Goal: Information Seeking & Learning: Learn about a topic

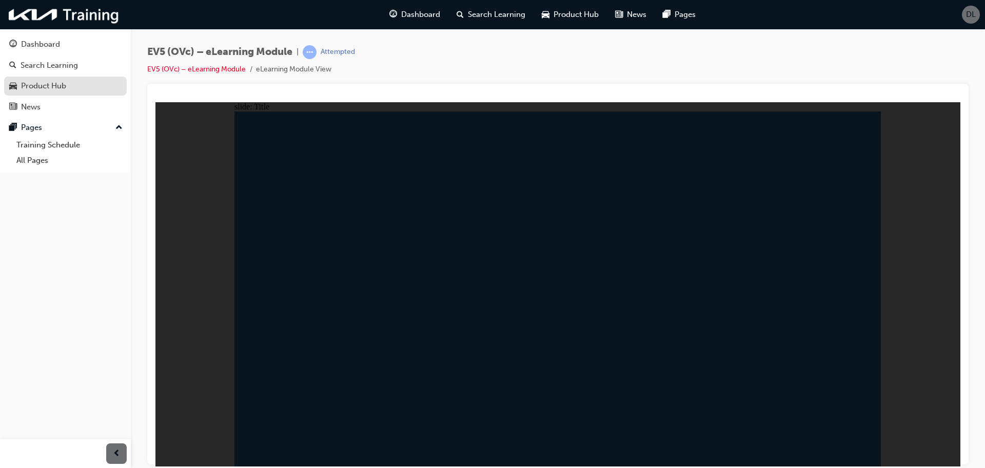
click at [44, 82] on div "Product Hub" at bounding box center [43, 86] width 45 height 12
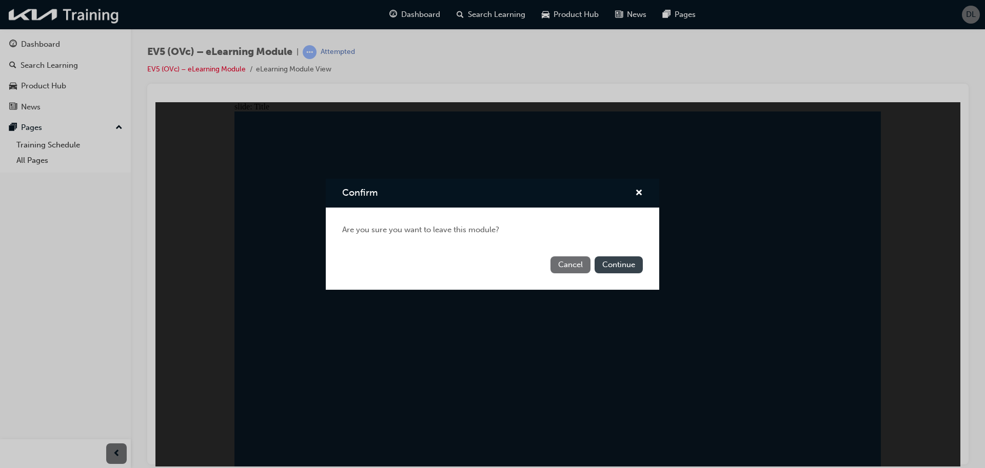
click at [605, 266] on button "Continue" at bounding box center [619, 264] width 48 height 17
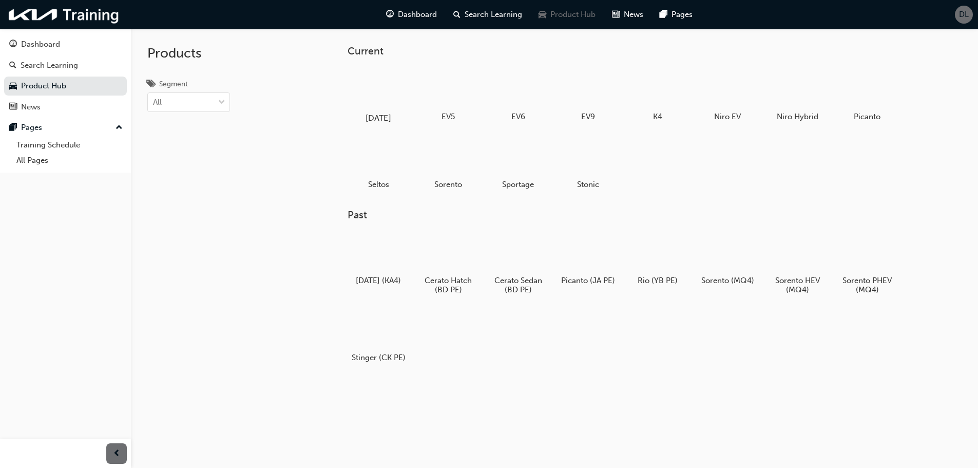
click at [393, 110] on div "[DATE]" at bounding box center [377, 95] width 65 height 63
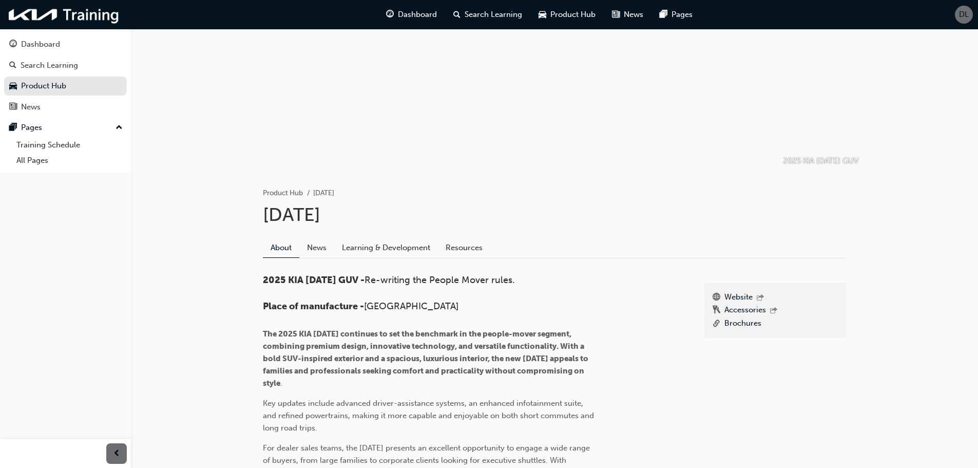
scroll to position [155, 0]
